Goal: Information Seeking & Learning: Find specific page/section

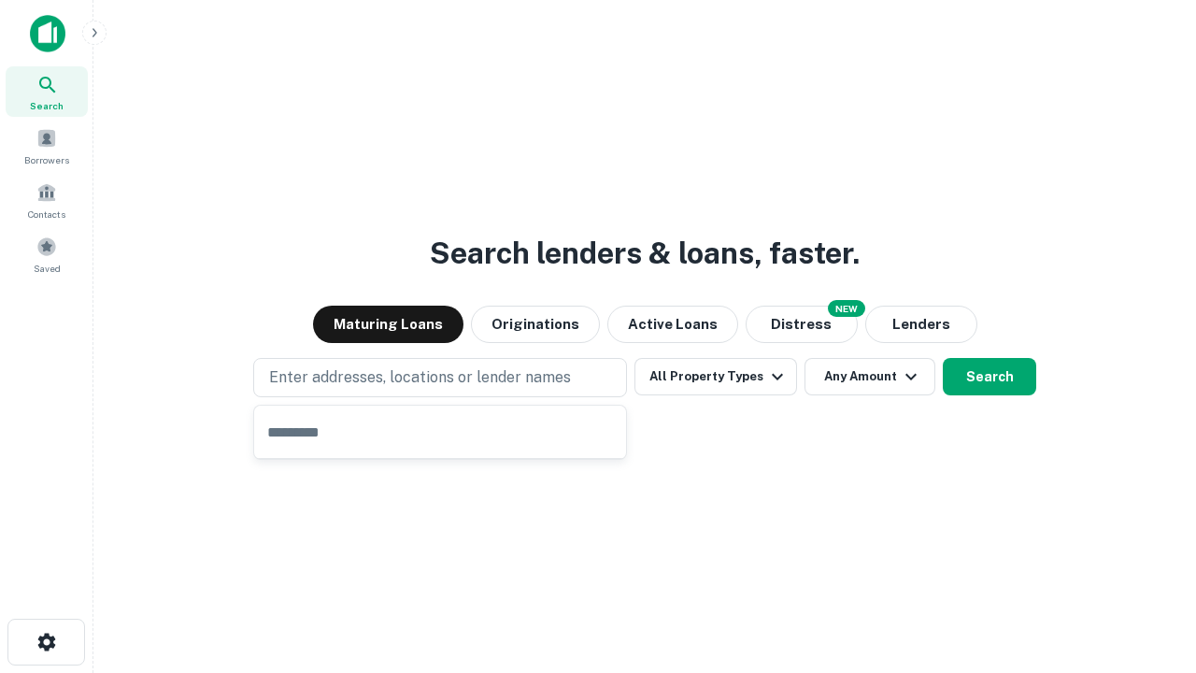
type input "**********"
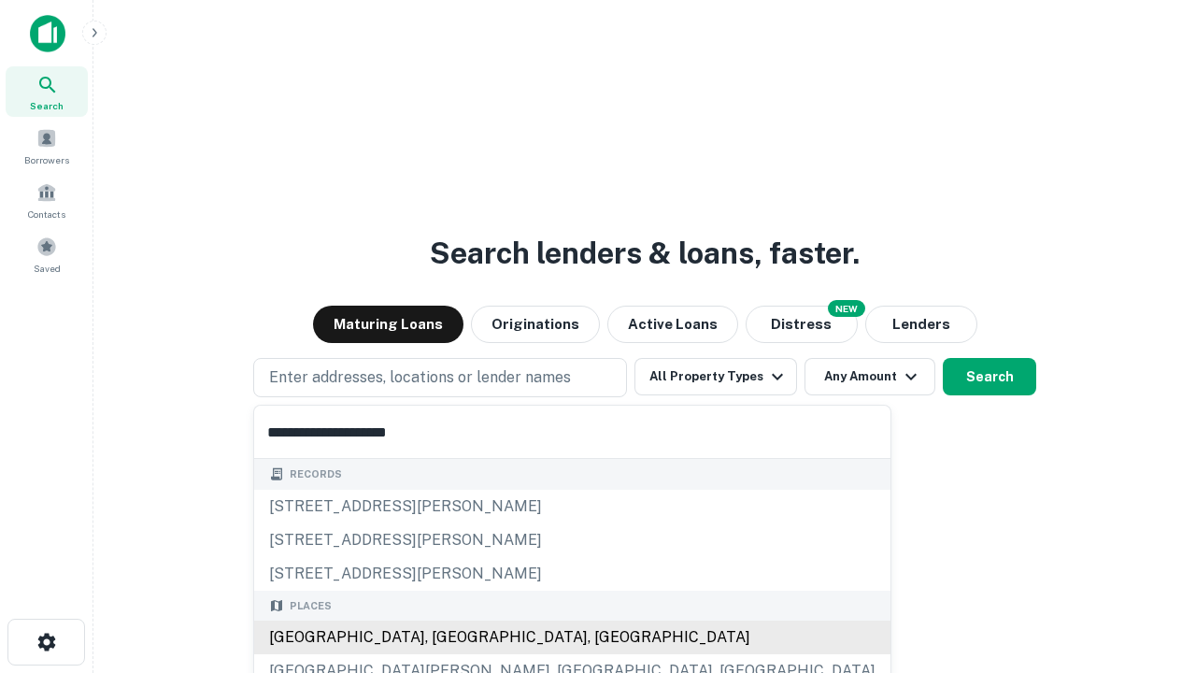
click at [447, 637] on div "Santa Monica, CA, USA" at bounding box center [572, 637] width 636 height 34
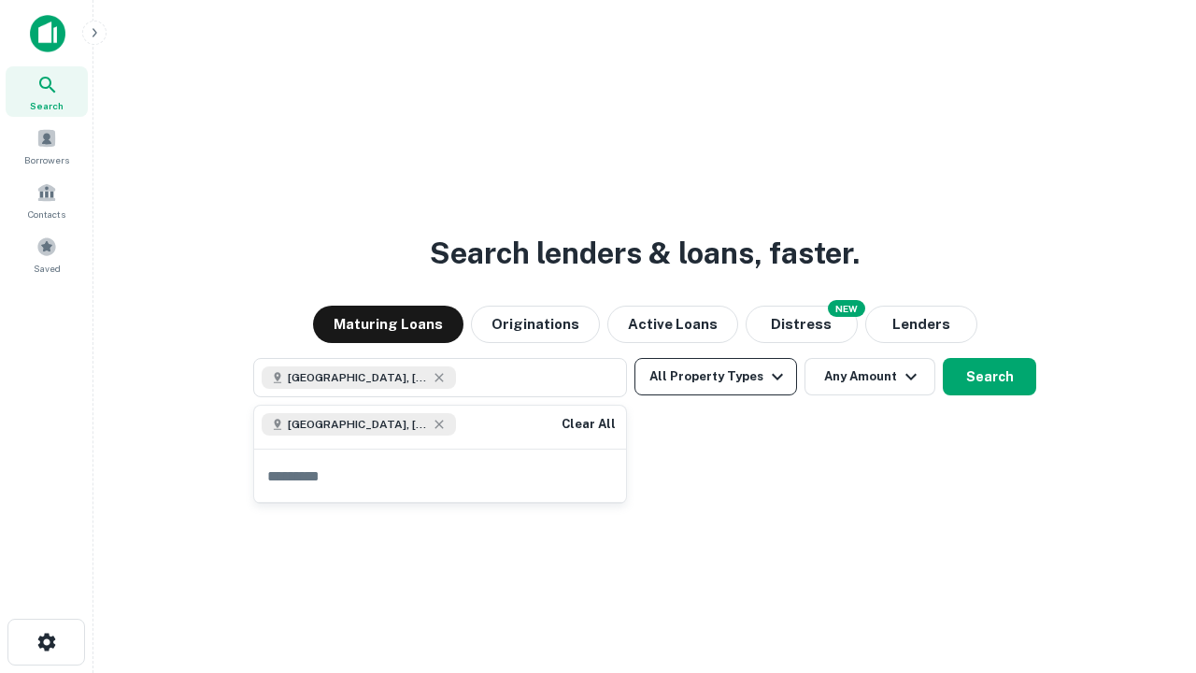
click at [716, 377] on button "All Property Types" at bounding box center [715, 376] width 163 height 37
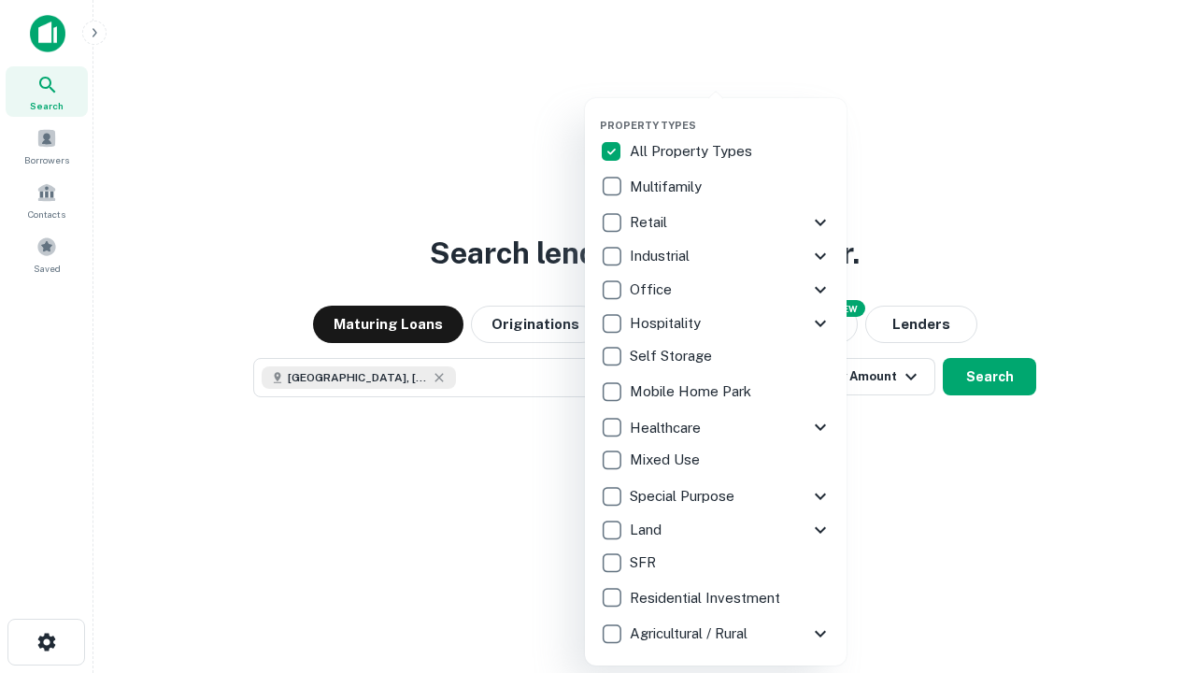
click at [731, 113] on button "button" at bounding box center [731, 113] width 262 height 1
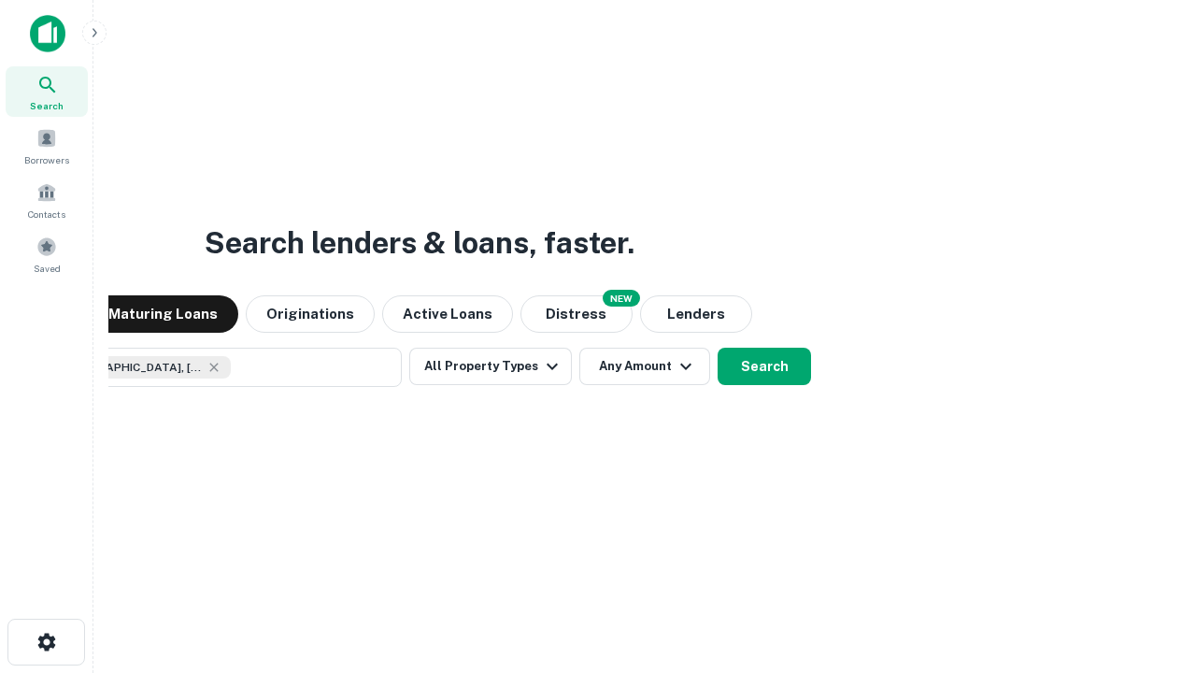
scroll to position [30, 0]
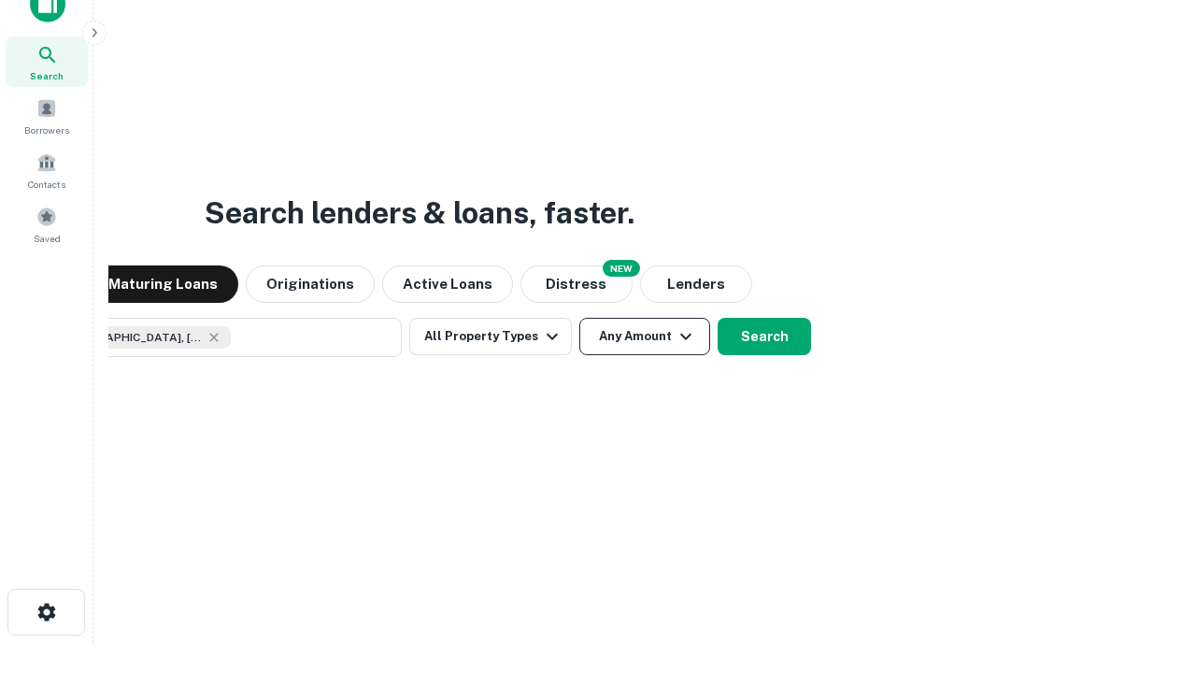
click at [579, 318] on button "Any Amount" at bounding box center [644, 336] width 131 height 37
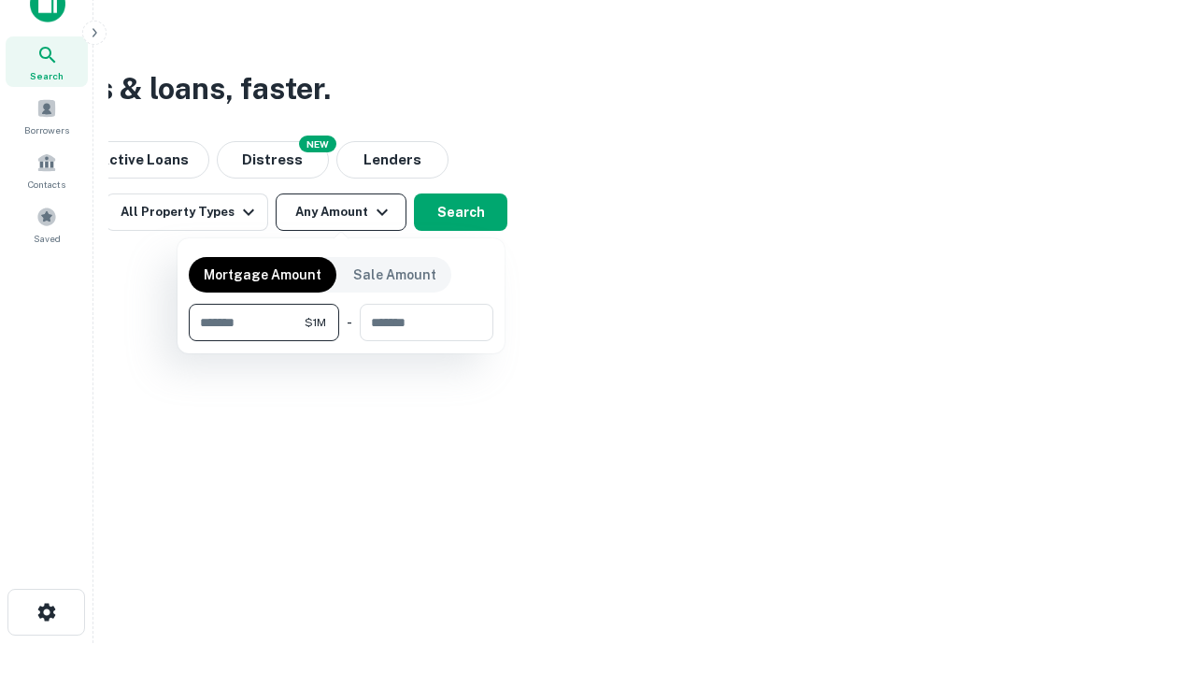
type input "*******"
click at [341, 341] on button "button" at bounding box center [341, 341] width 305 height 1
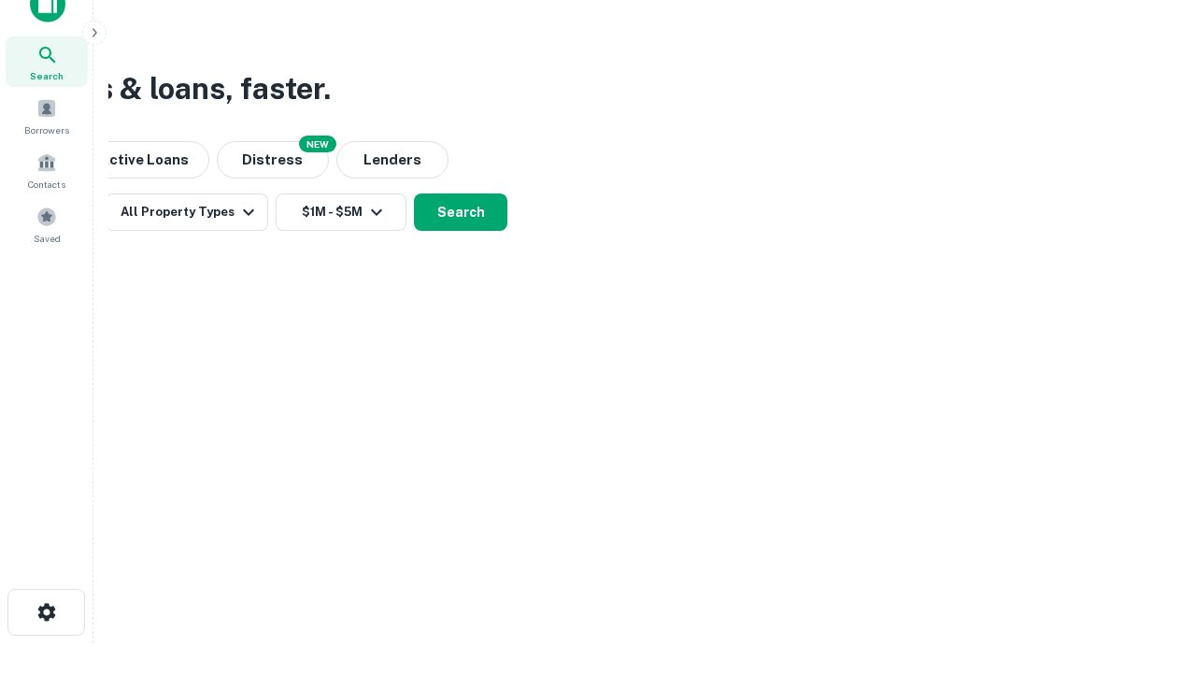
scroll to position [10, 345]
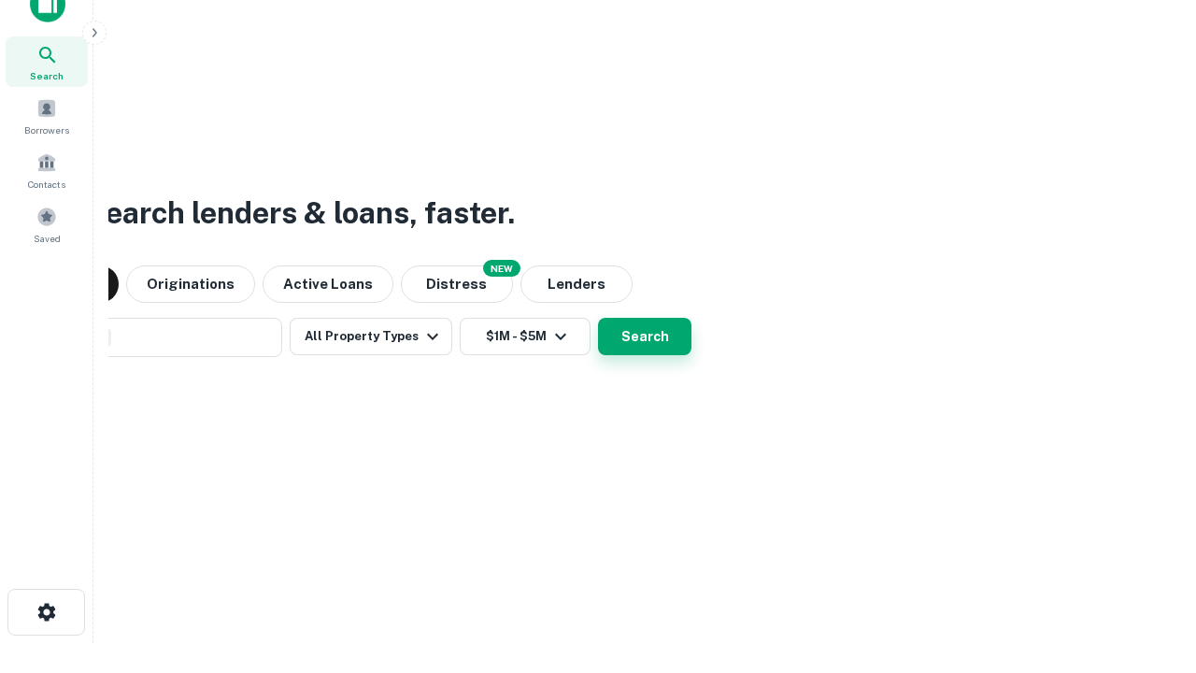
click at [598, 318] on button "Search" at bounding box center [644, 336] width 93 height 37
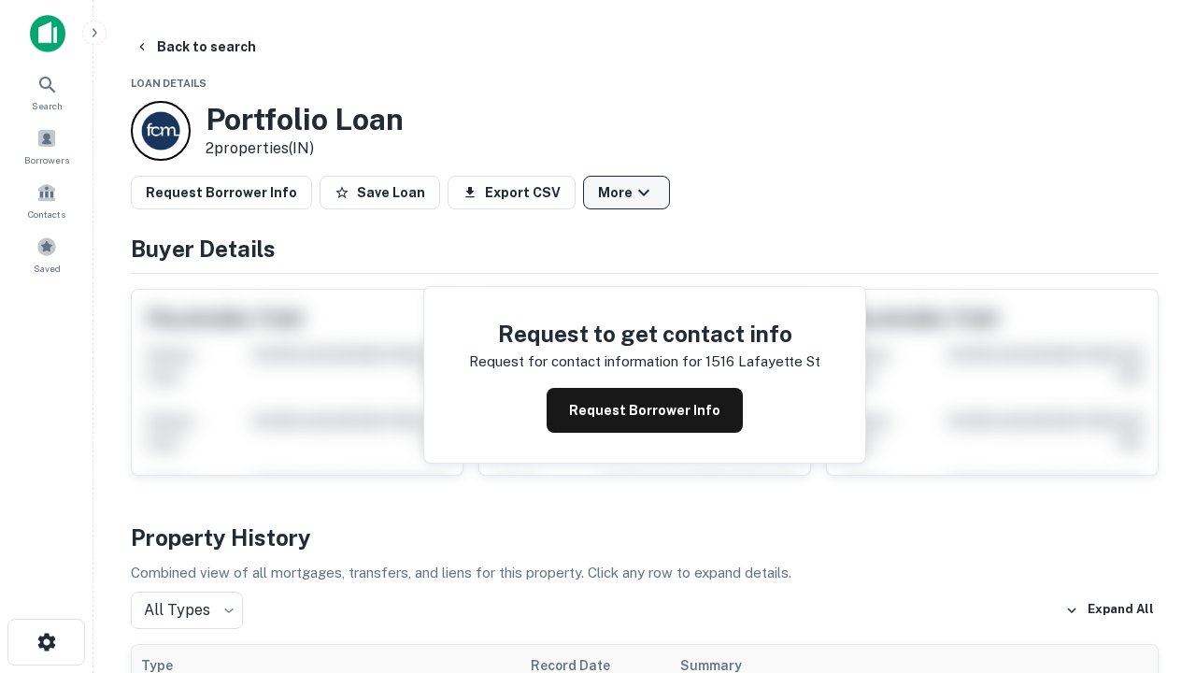
click at [626, 192] on button "More" at bounding box center [626, 193] width 87 height 34
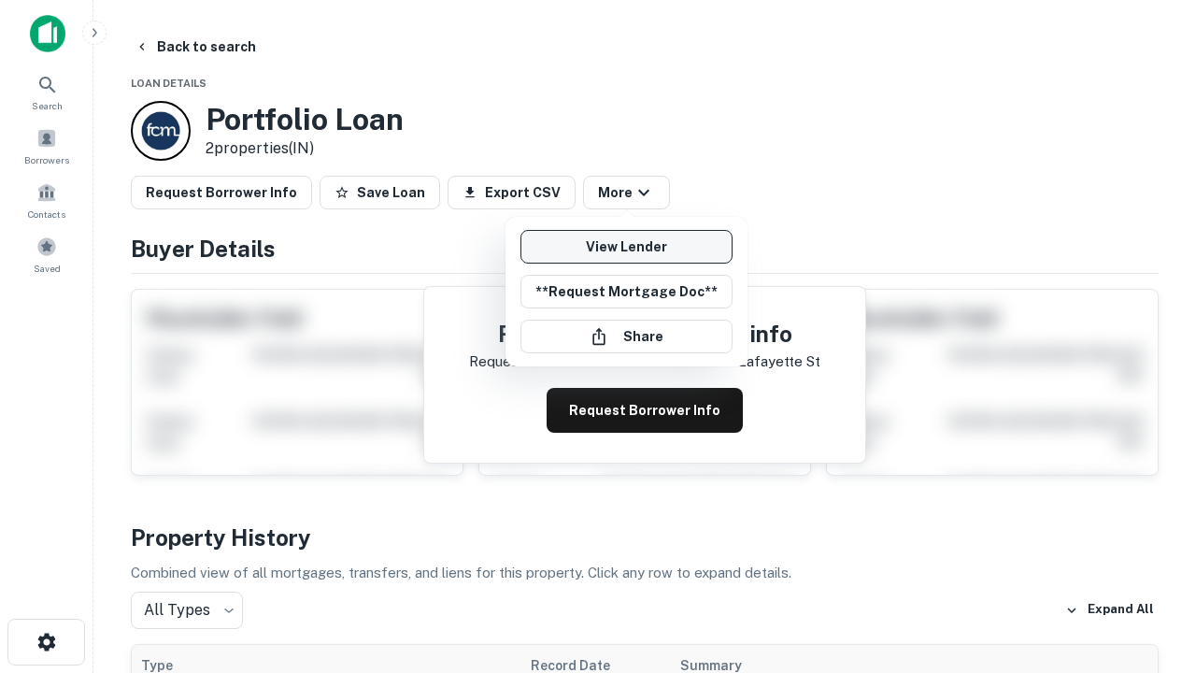
click at [626, 247] on link "View Lender" at bounding box center [626, 247] width 212 height 34
